Goal: Task Accomplishment & Management: Manage account settings

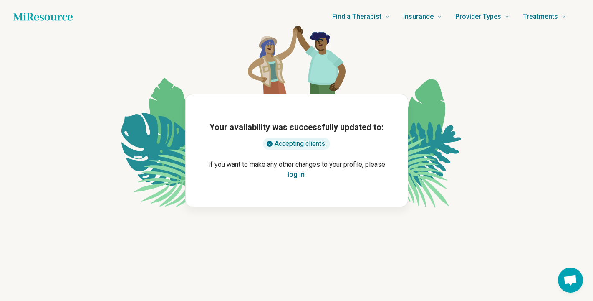
click at [296, 174] on button "log in" at bounding box center [296, 175] width 17 height 10
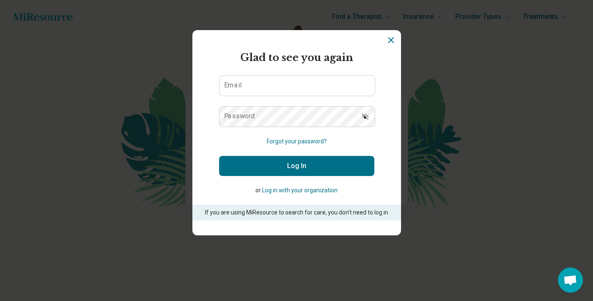
click at [281, 96] on form "Glad to see you again Email Password Forgot your password? Log In or Log in wit…" at bounding box center [296, 135] width 155 height 170
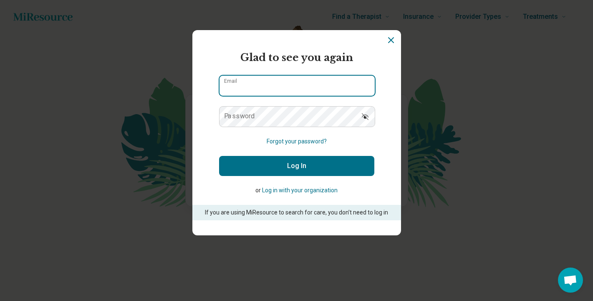
click at [281, 87] on input "Email" at bounding box center [297, 86] width 155 height 20
type input "**********"
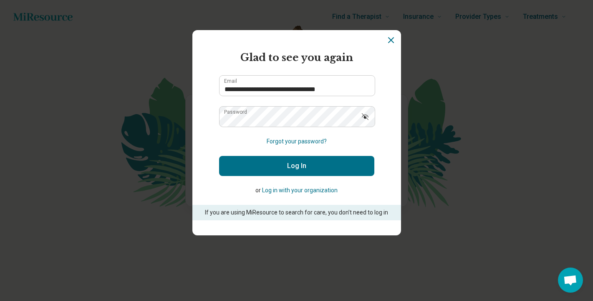
click at [279, 170] on button "Log In" at bounding box center [296, 166] width 155 height 20
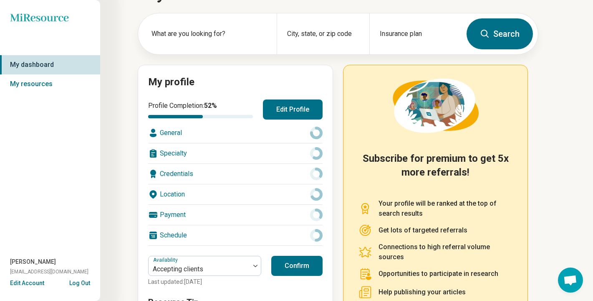
scroll to position [33, 0]
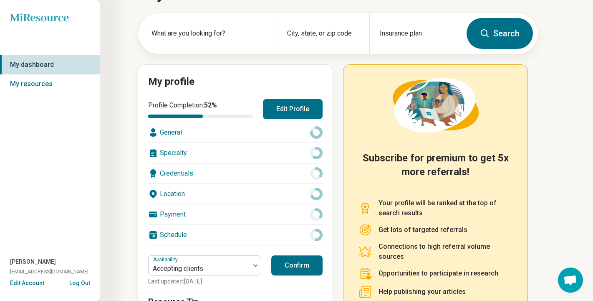
click at [268, 234] on div "Schedule" at bounding box center [235, 235] width 175 height 20
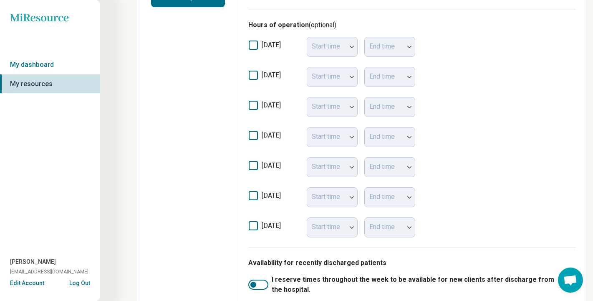
scroll to position [247, 0]
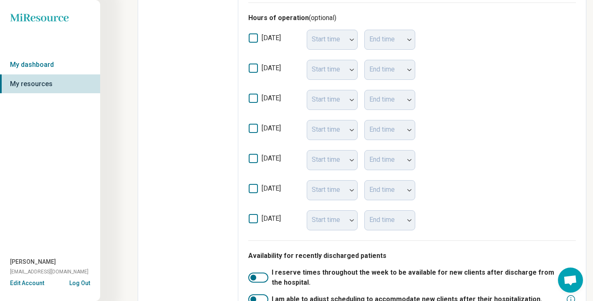
click at [253, 69] on icon at bounding box center [253, 67] width 9 height 9
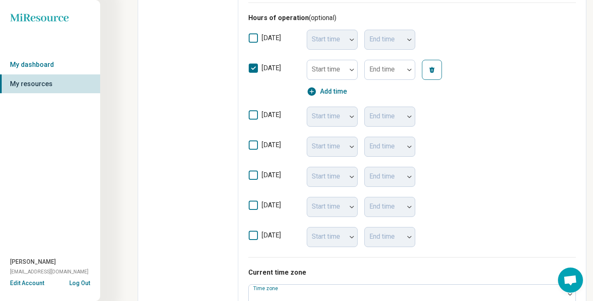
scroll to position [4, 0]
click at [331, 70] on div "Start time" at bounding box center [332, 70] width 51 height 20
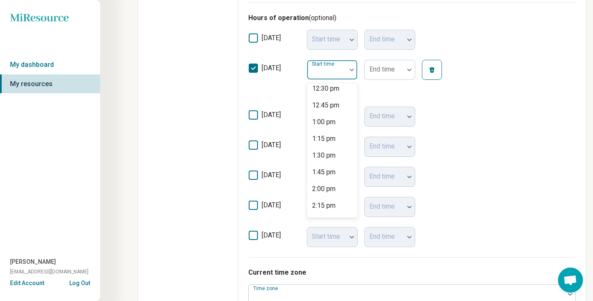
scroll to position [853, 0]
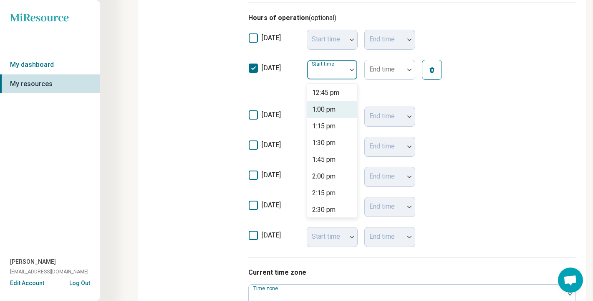
click at [325, 110] on div "1:00 pm" at bounding box center [323, 109] width 23 height 10
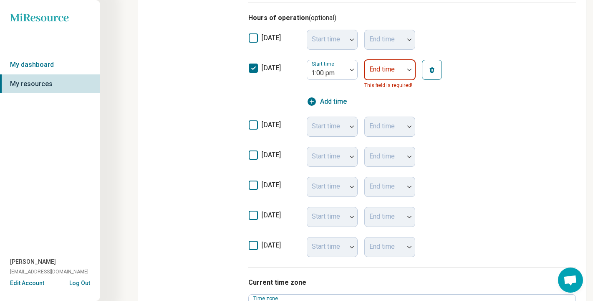
click at [395, 66] on div "End time" at bounding box center [390, 70] width 51 height 20
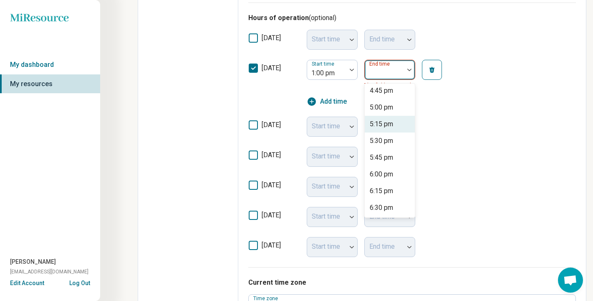
scroll to position [239, 0]
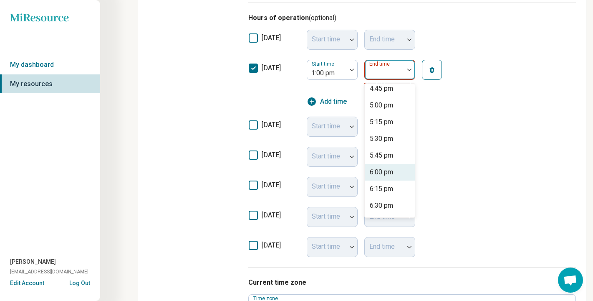
click at [387, 174] on div "6:00 pm" at bounding box center [381, 172] width 23 height 10
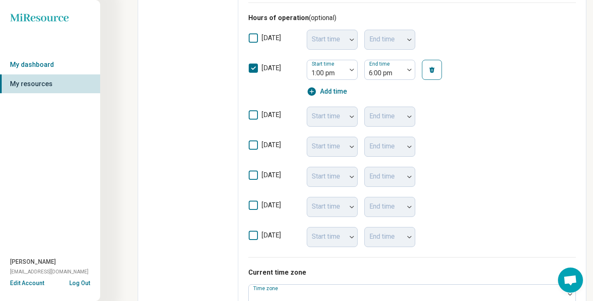
click at [254, 116] on icon at bounding box center [253, 114] width 9 height 9
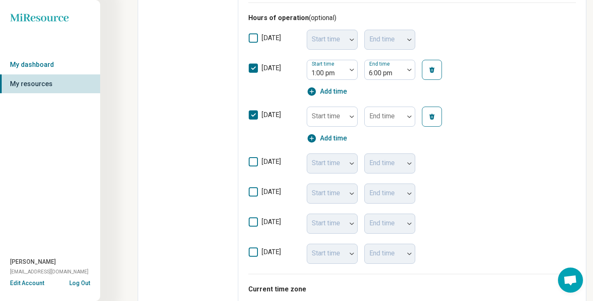
scroll to position [4, 0]
click at [336, 127] on div "Start time End time Add time" at bounding box center [382, 124] width 150 height 37
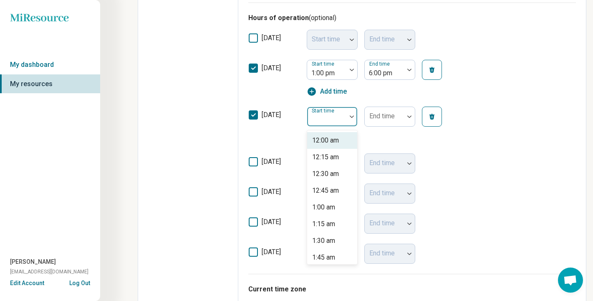
click at [334, 116] on div "Start time" at bounding box center [332, 116] width 51 height 20
click at [331, 212] on div "9:30 am" at bounding box center [323, 208] width 23 height 10
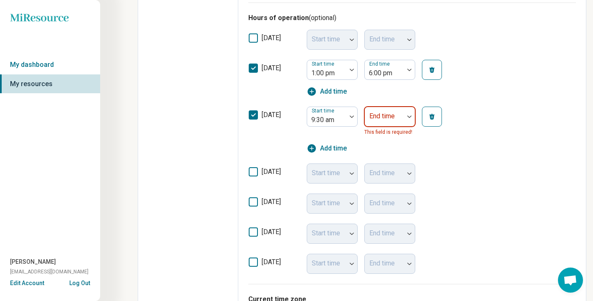
click at [375, 122] on div at bounding box center [384, 120] width 33 height 12
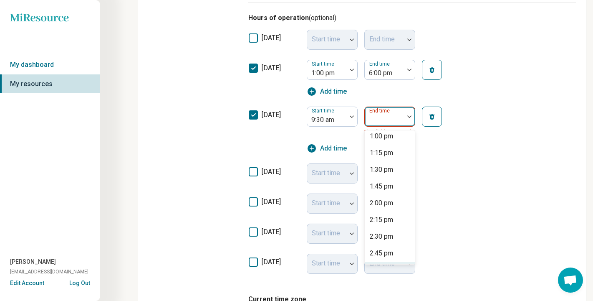
scroll to position [216, 0]
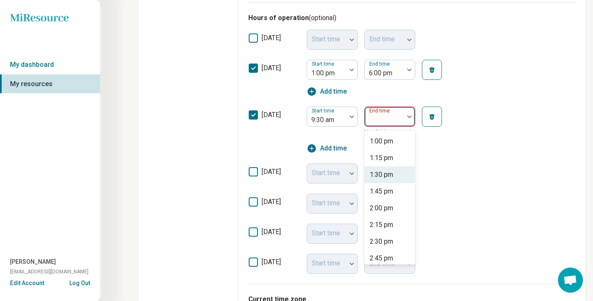
click at [390, 177] on div "1:30 pm" at bounding box center [381, 175] width 23 height 10
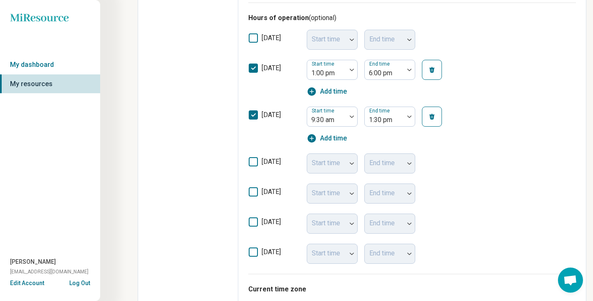
click at [251, 167] on label "[DATE]" at bounding box center [274, 165] width 52 height 17
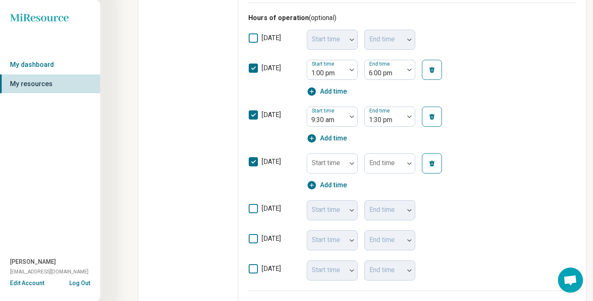
scroll to position [4, 0]
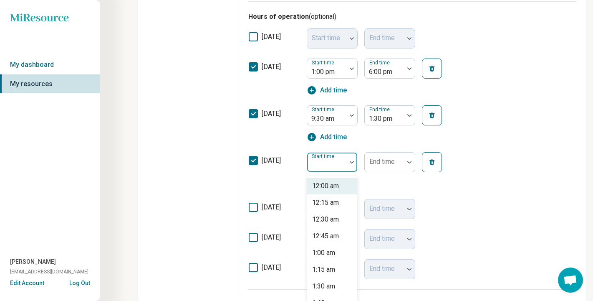
click at [320, 170] on div "Start time" at bounding box center [332, 162] width 51 height 20
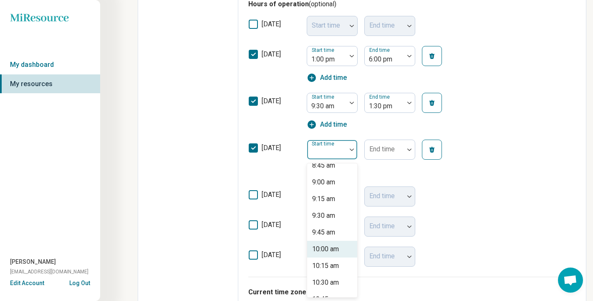
scroll to position [589, 0]
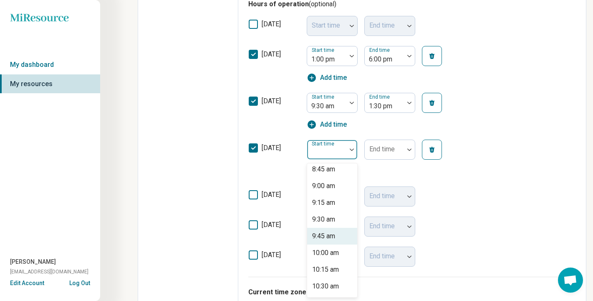
click at [335, 222] on div "9:30 am" at bounding box center [323, 219] width 23 height 10
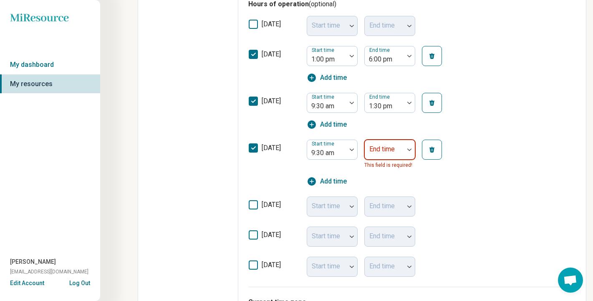
click at [387, 145] on label "End time" at bounding box center [382, 149] width 25 height 8
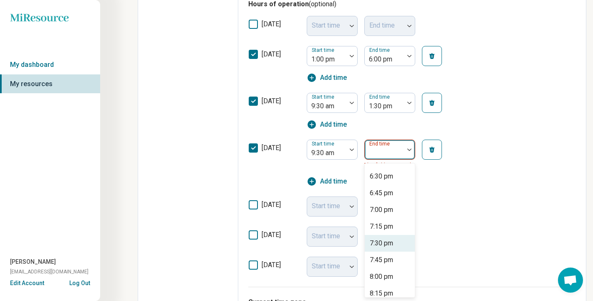
scroll to position [569, 0]
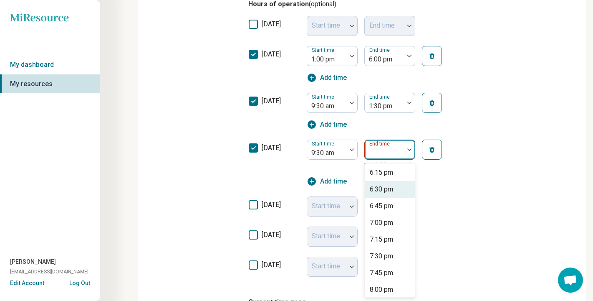
click at [392, 182] on div "6:30 pm" at bounding box center [390, 189] width 50 height 17
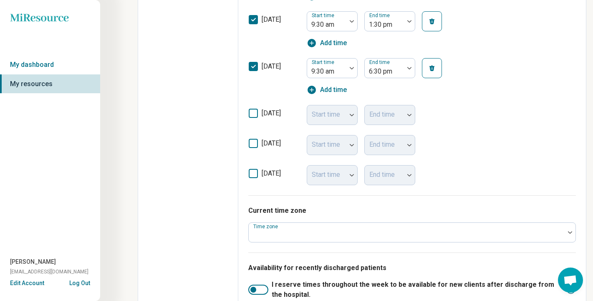
scroll to position [343, 0]
click at [253, 113] on icon at bounding box center [253, 112] width 9 height 9
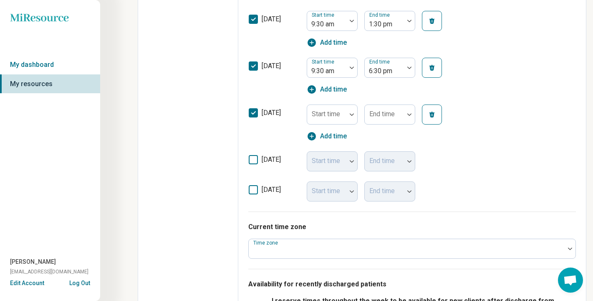
scroll to position [4, 0]
click at [337, 119] on div at bounding box center [327, 118] width 33 height 12
